Goal: Task Accomplishment & Management: Manage account settings

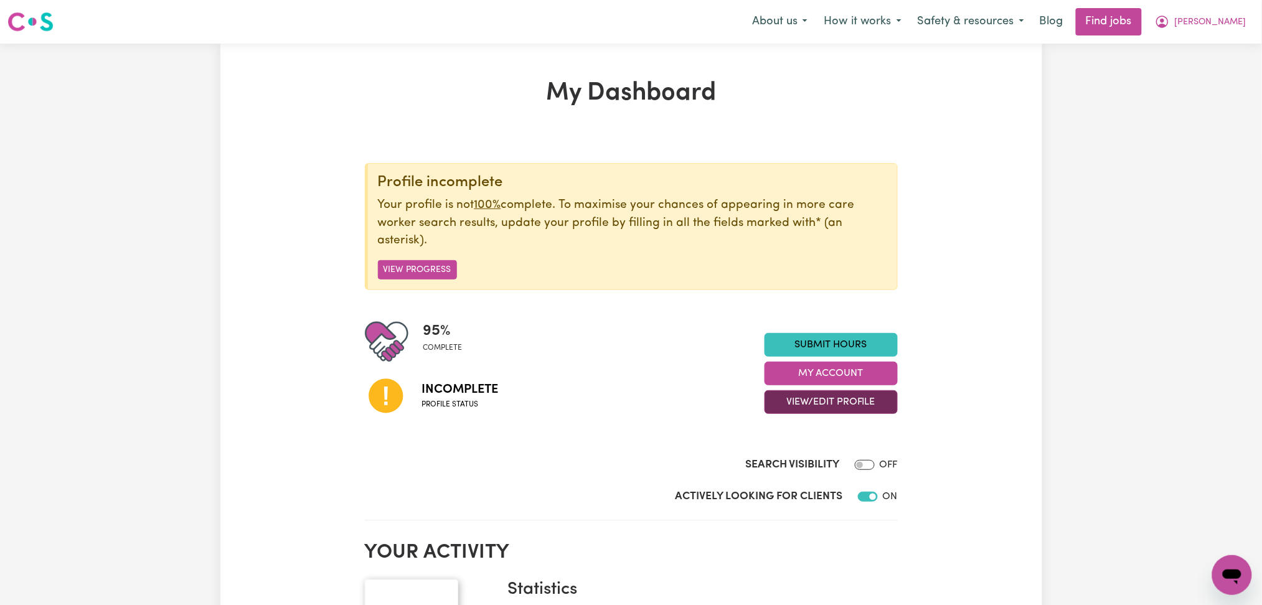
click at [869, 408] on button "View/Edit Profile" at bounding box center [831, 402] width 133 height 24
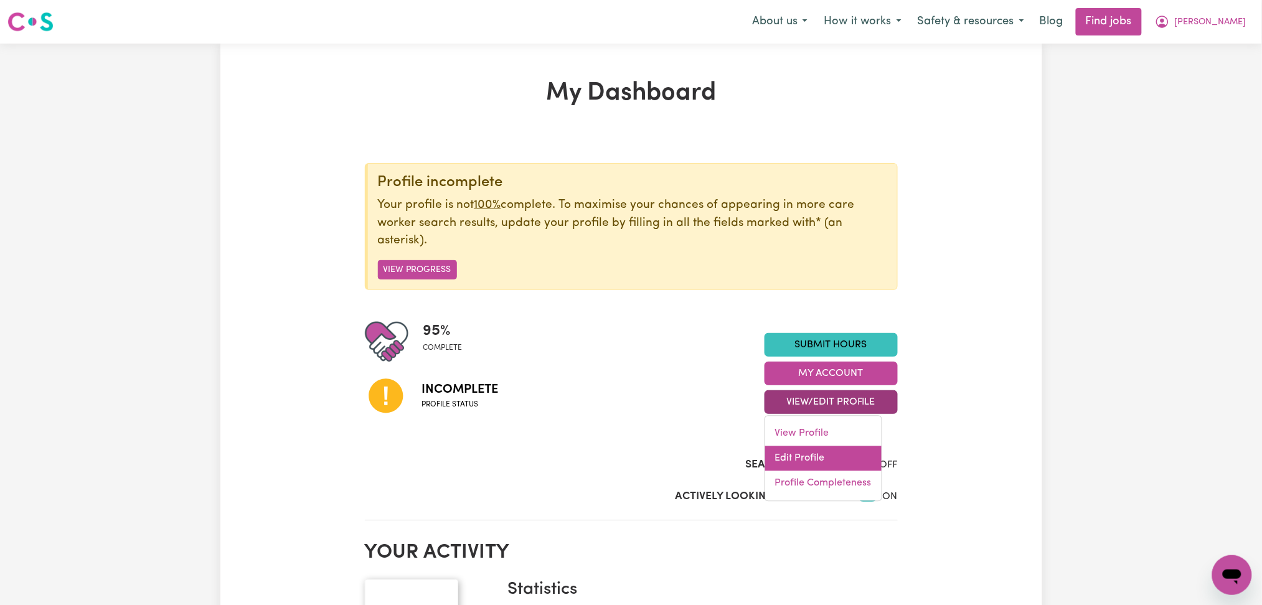
click at [817, 453] on link "Edit Profile" at bounding box center [823, 458] width 116 height 25
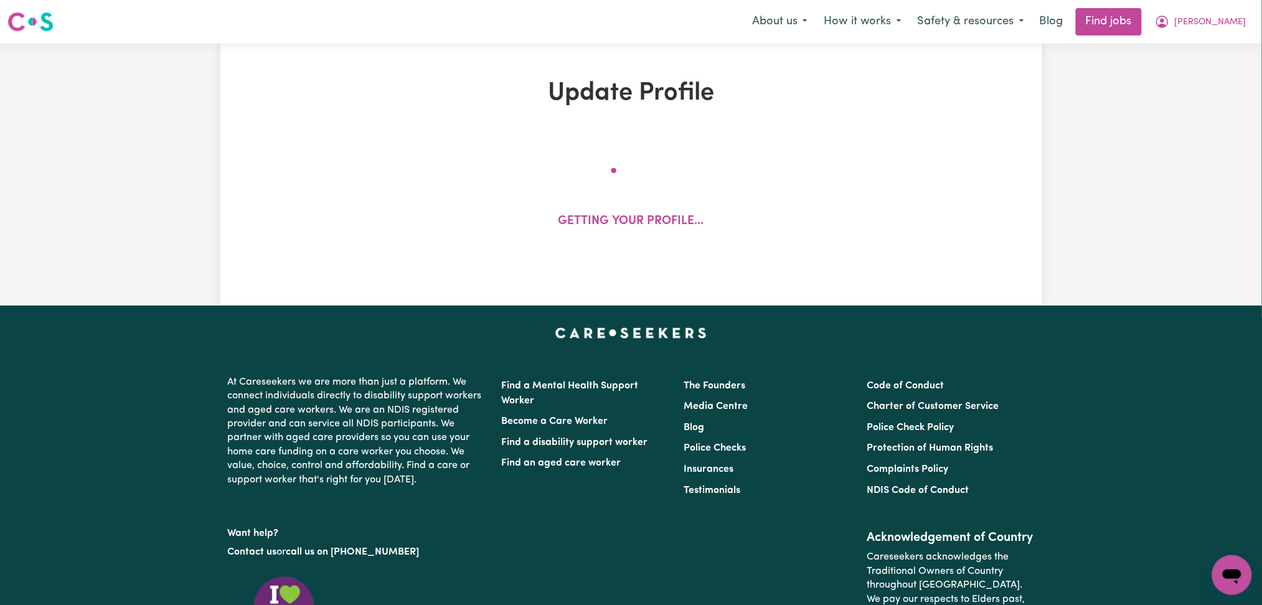
select select "[DEMOGRAPHIC_DATA]"
select select "Student Visa"
select select "Studying a healthcare related degree or qualification"
select select "45"
select select "55"
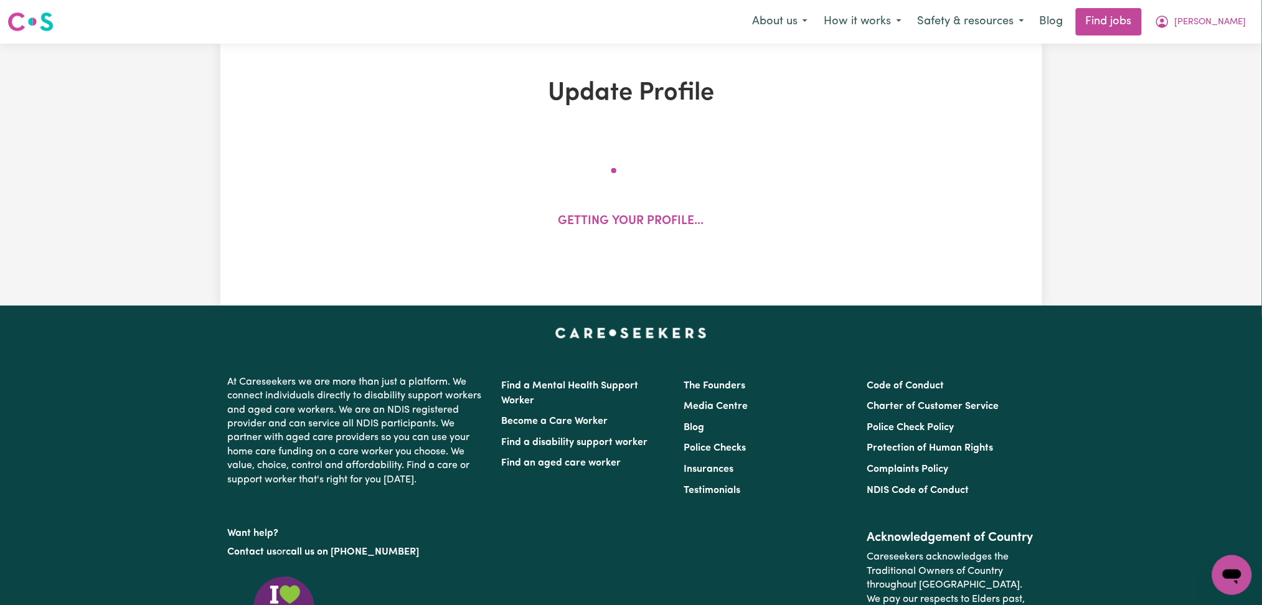
select select "85"
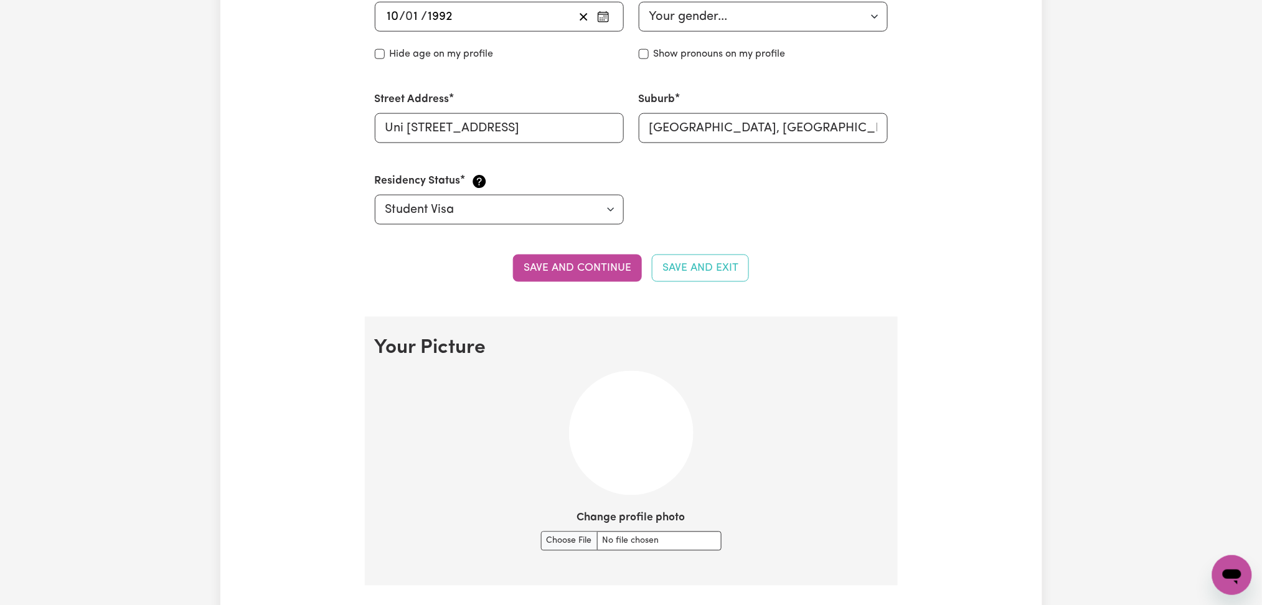
scroll to position [830, 0]
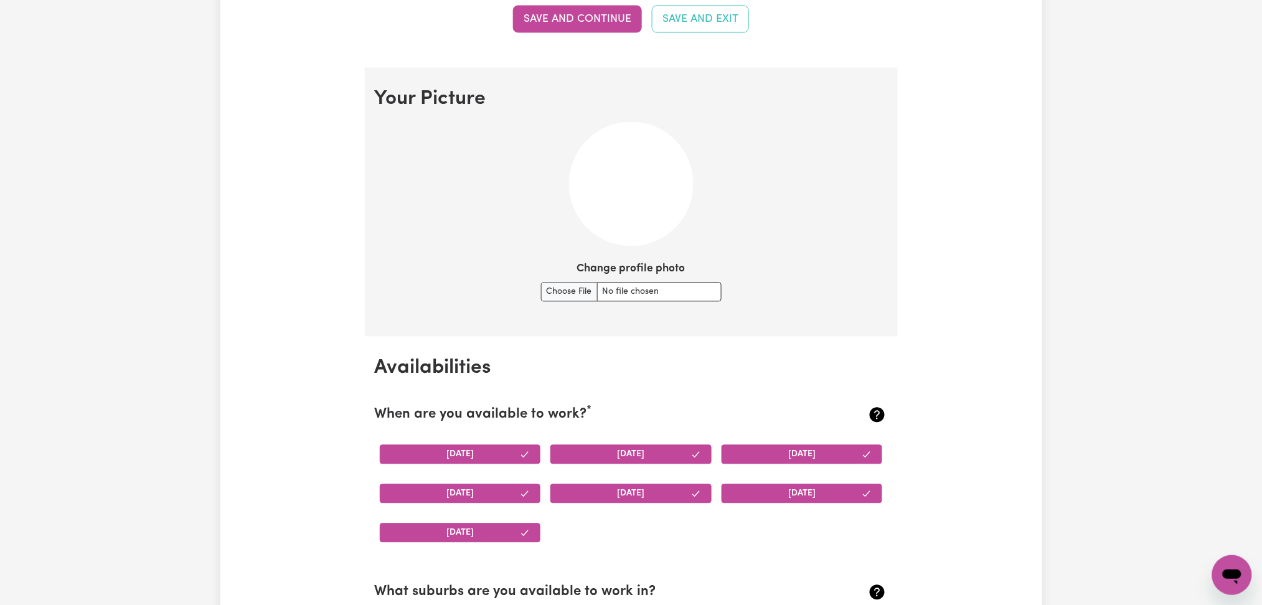
click at [572, 270] on div "Change profile photo" at bounding box center [631, 281] width 181 height 40
click at [572, 289] on input "Change profile photo" at bounding box center [631, 292] width 181 height 19
type input "C:\fakepath\[PERSON_NAME] prof pict.jpg"
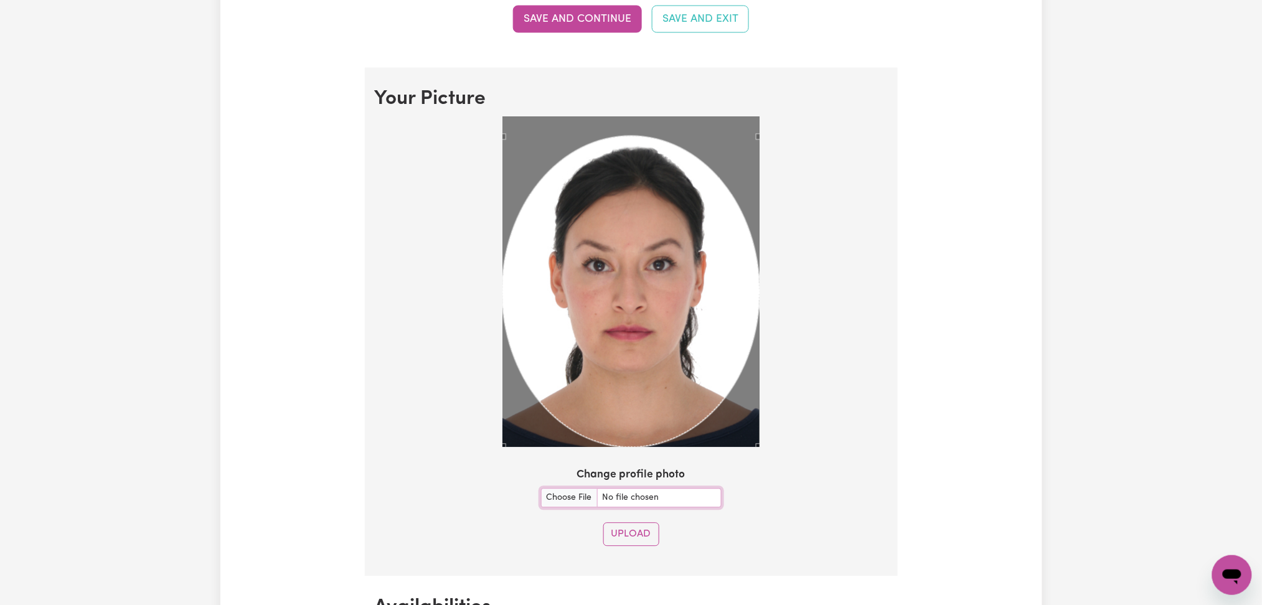
click at [680, 372] on div "Use the arrow keys to move the crop selection area" at bounding box center [630, 291] width 257 height 311
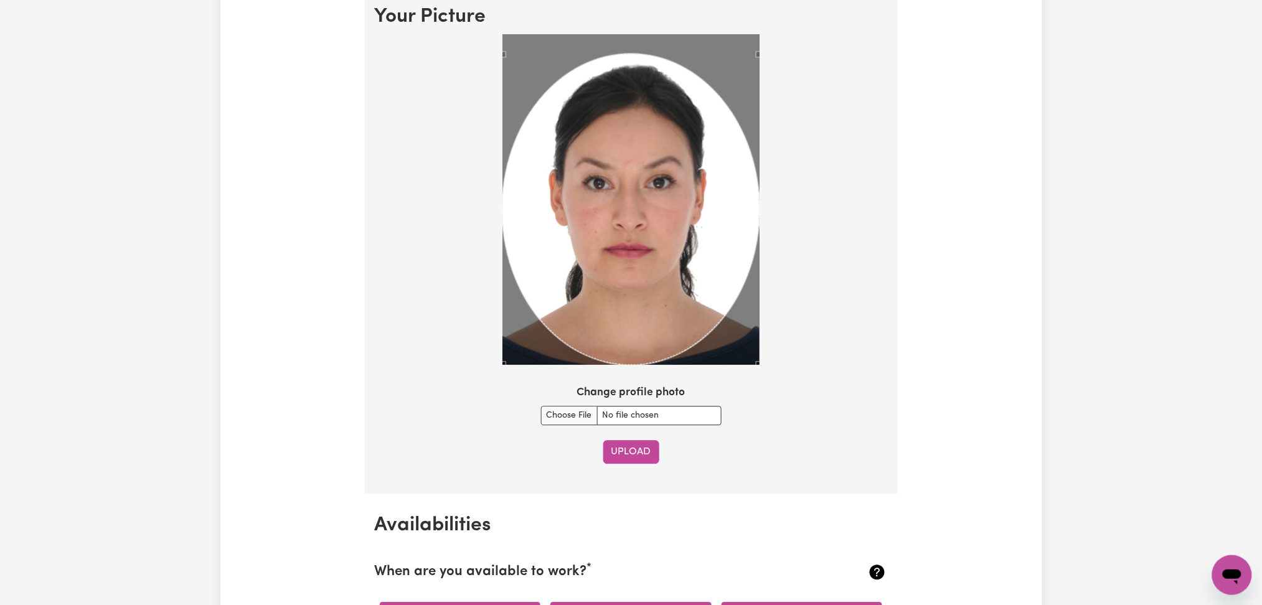
click at [638, 452] on button "Upload" at bounding box center [631, 452] width 56 height 24
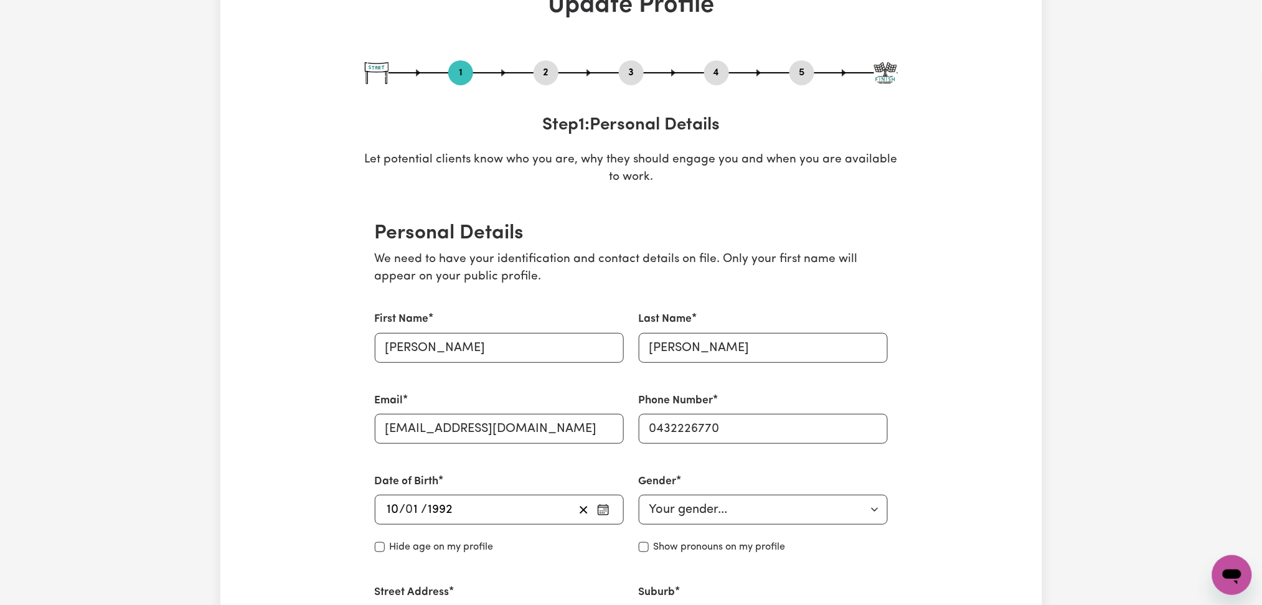
scroll to position [0, 0]
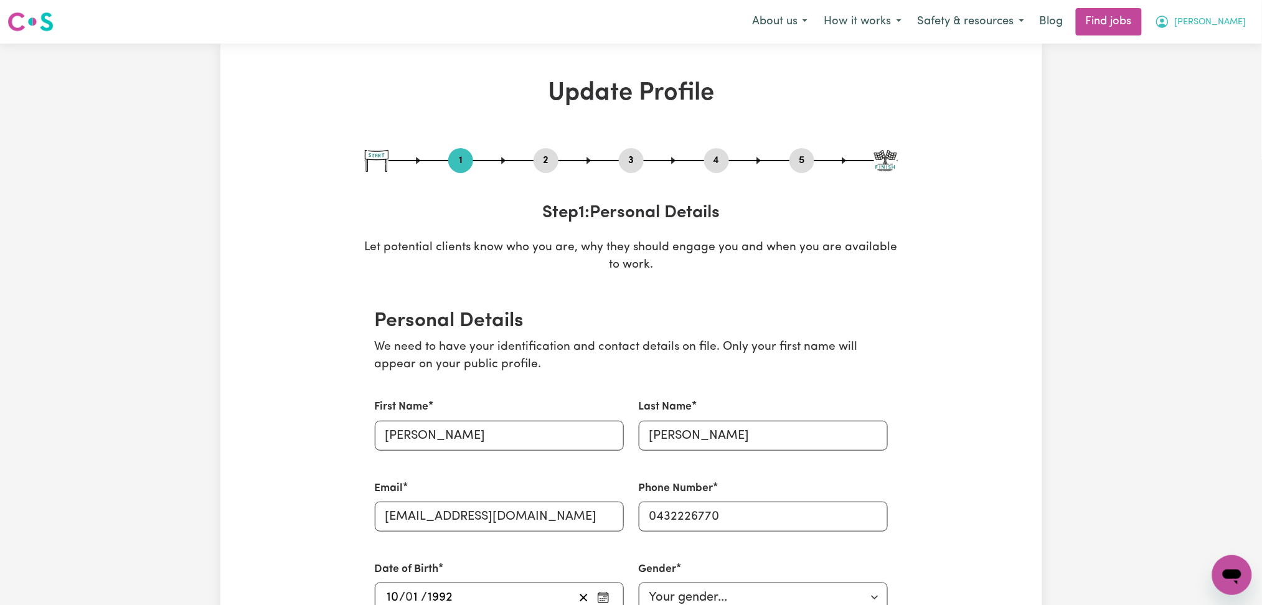
click at [1223, 22] on span "[PERSON_NAME]" at bounding box center [1211, 23] width 72 height 14
click at [1206, 90] on link "Logout" at bounding box center [1205, 95] width 98 height 24
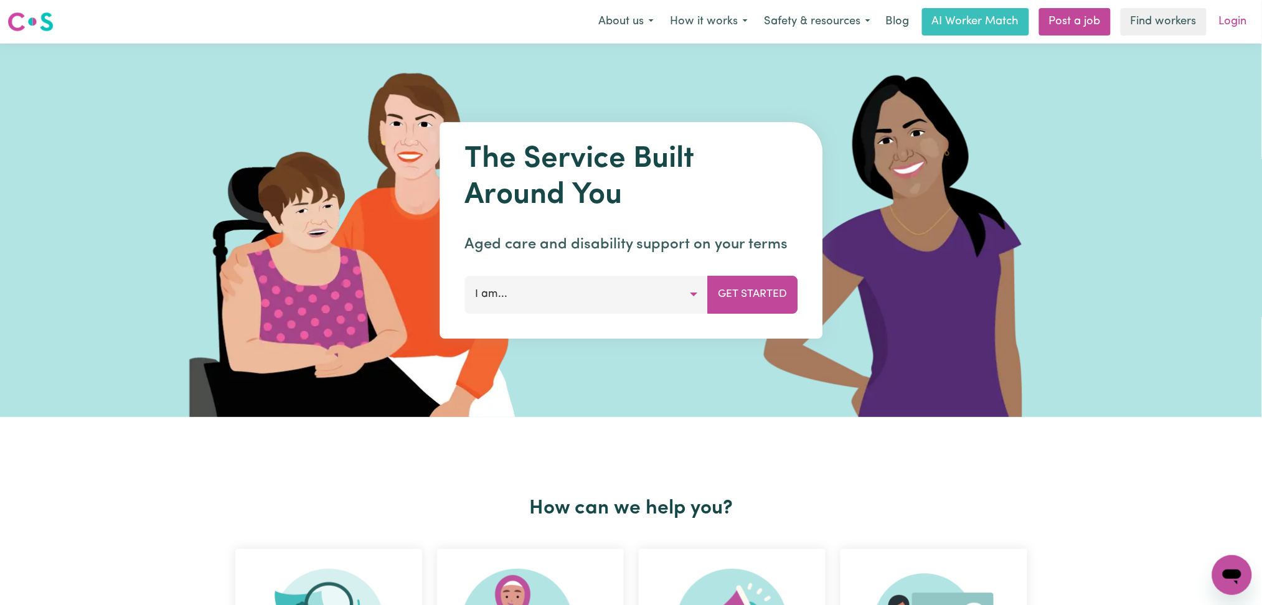
click at [1223, 34] on link "Login" at bounding box center [1233, 21] width 43 height 27
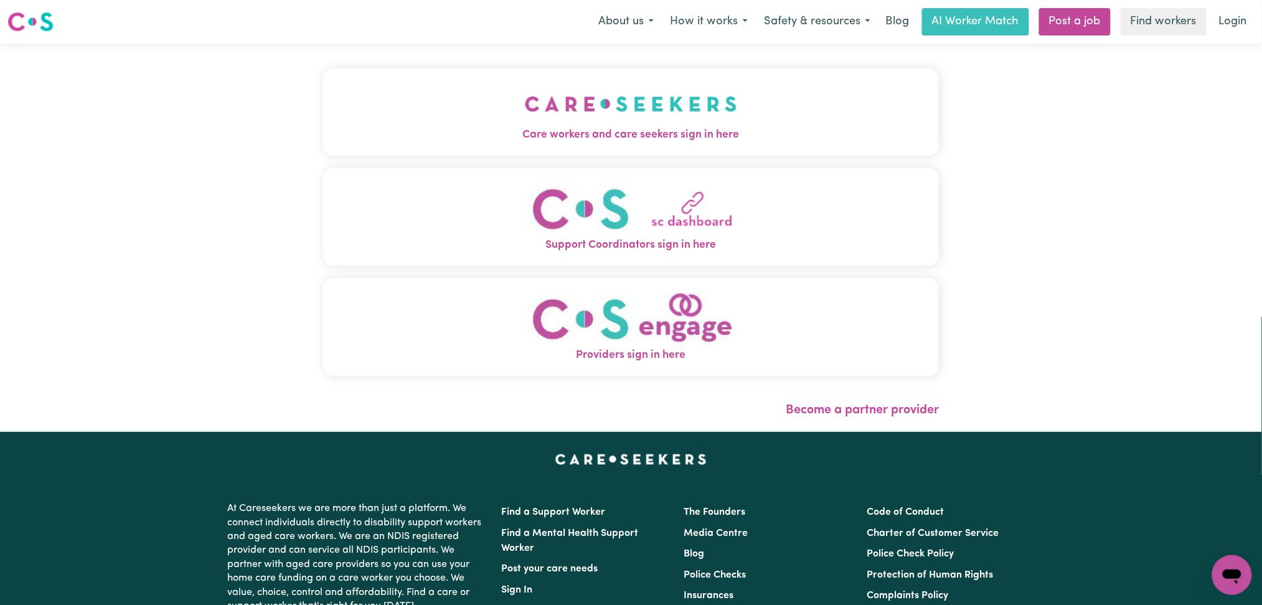
click at [525, 87] on img "Care workers and care seekers sign in here" at bounding box center [631, 104] width 212 height 46
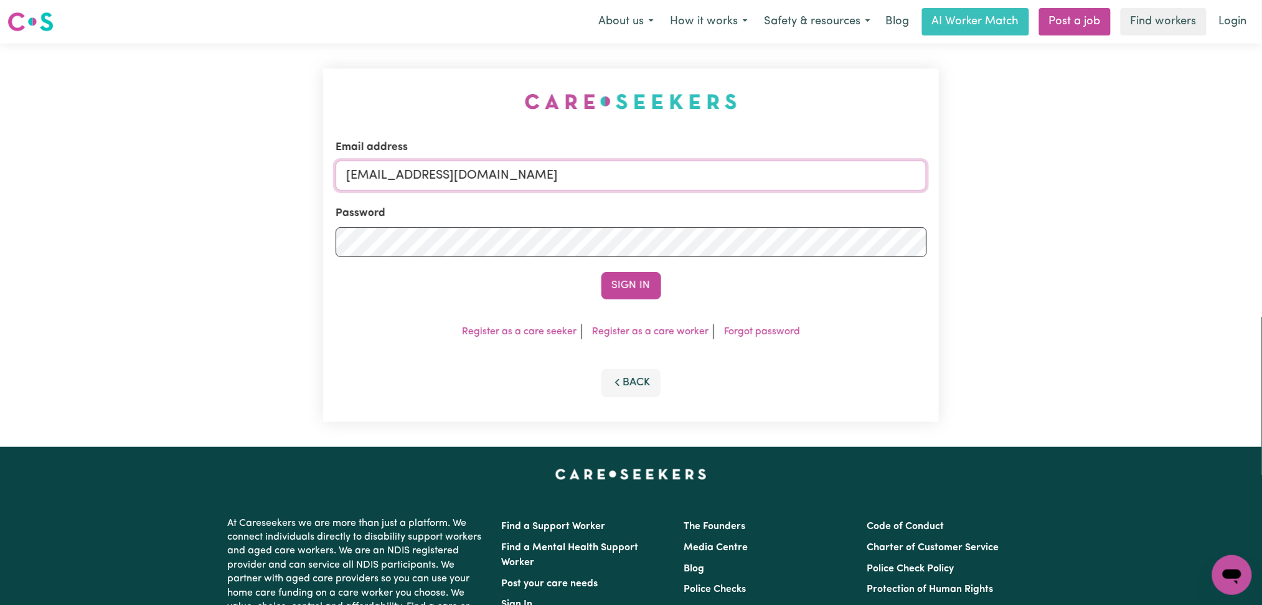
click at [508, 174] on input "[EMAIL_ADDRESS][DOMAIN_NAME]" at bounding box center [631, 176] width 591 height 30
drag, startPoint x: 410, startPoint y: 168, endPoint x: 689, endPoint y: 169, distance: 278.9
click at [689, 169] on input "Superuser~[EMAIL_ADDRESS][DOMAIN_NAME]" at bounding box center [631, 176] width 591 height 30
type input "[EMAIL_ADDRESS][DOMAIN_NAME]"
click at [644, 293] on button "Sign In" at bounding box center [631, 285] width 60 height 27
